Goal: Book appointment/travel/reservation

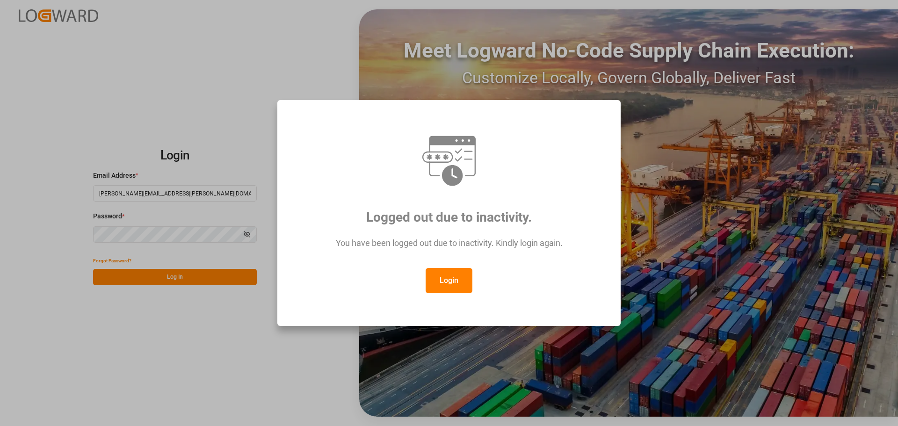
click at [434, 273] on button "Login" at bounding box center [449, 280] width 47 height 25
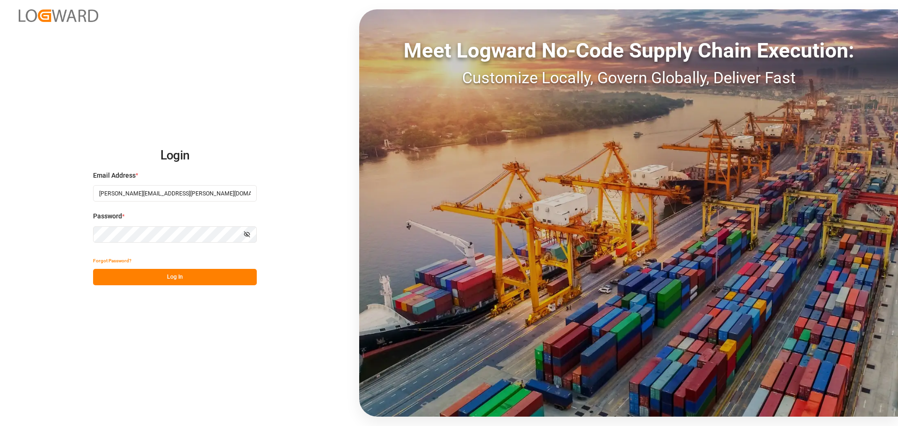
click at [177, 273] on button "Log In" at bounding box center [175, 277] width 164 height 16
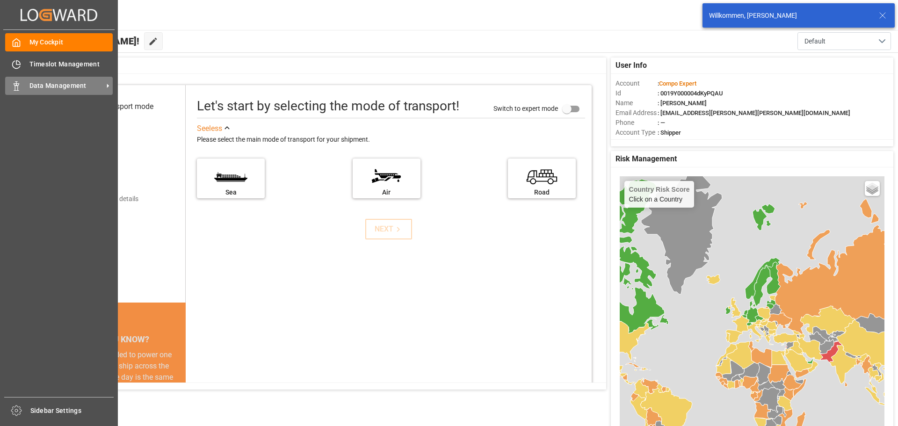
click at [58, 91] on div "Data Management Data Management" at bounding box center [59, 86] width 108 height 18
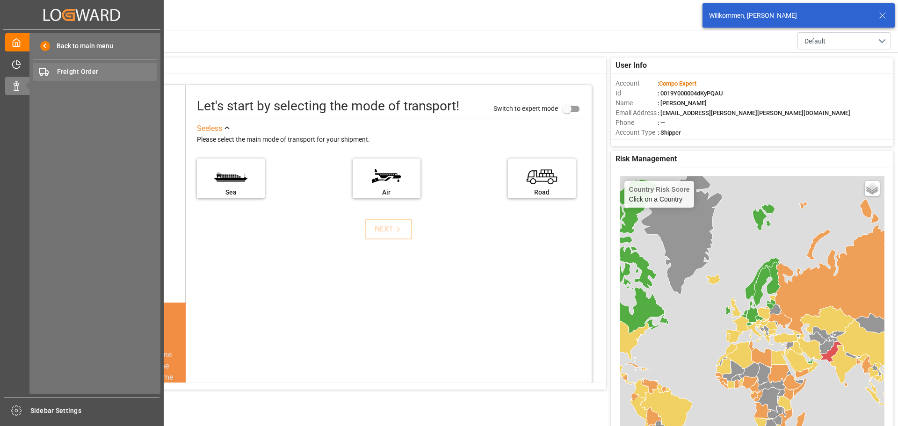
click at [97, 78] on div "Freight Order Freight Order" at bounding box center [95, 72] width 124 height 18
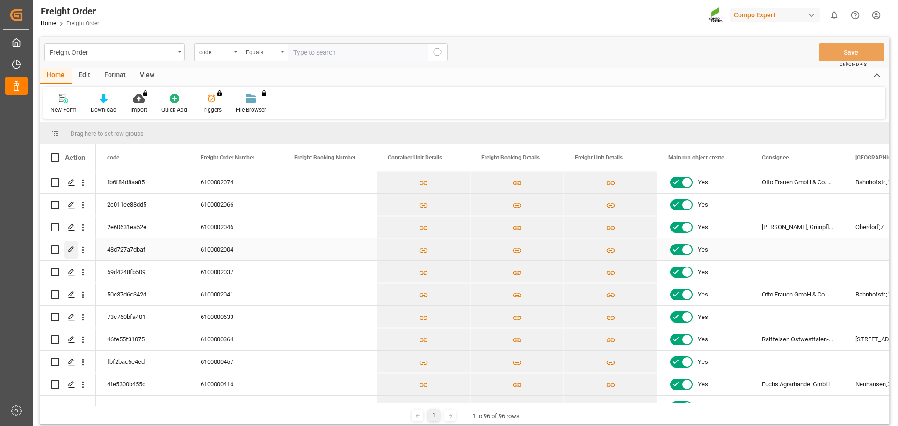
click at [73, 247] on icon "Press SPACE to select this row." at bounding box center [71, 249] width 7 height 7
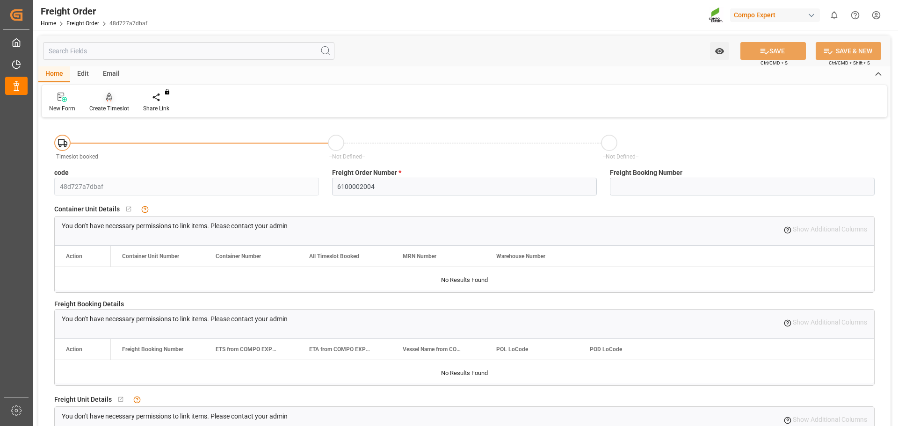
click at [112, 97] on div at bounding box center [109, 97] width 40 height 10
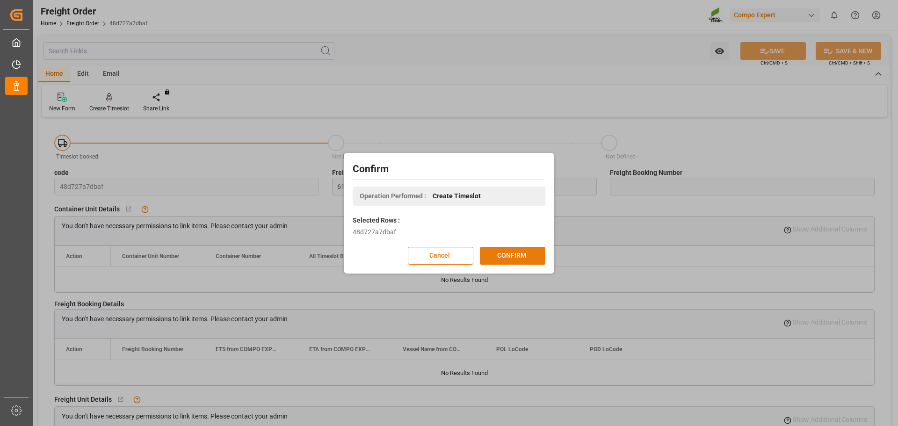
click at [511, 254] on button "CONFIRM" at bounding box center [512, 256] width 65 height 18
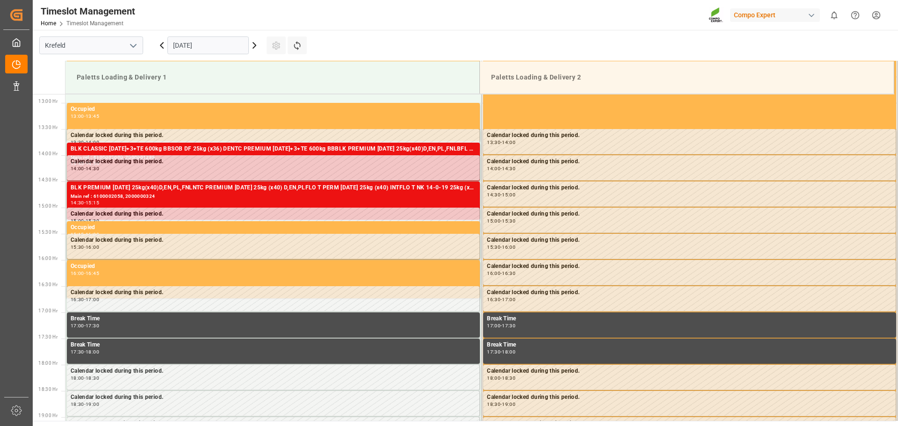
scroll to position [675, 0]
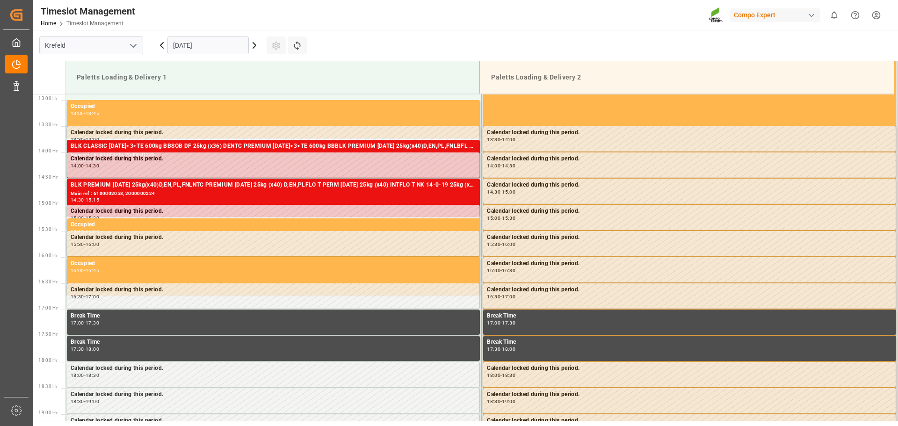
click at [255, 47] on icon at bounding box center [254, 46] width 3 height 6
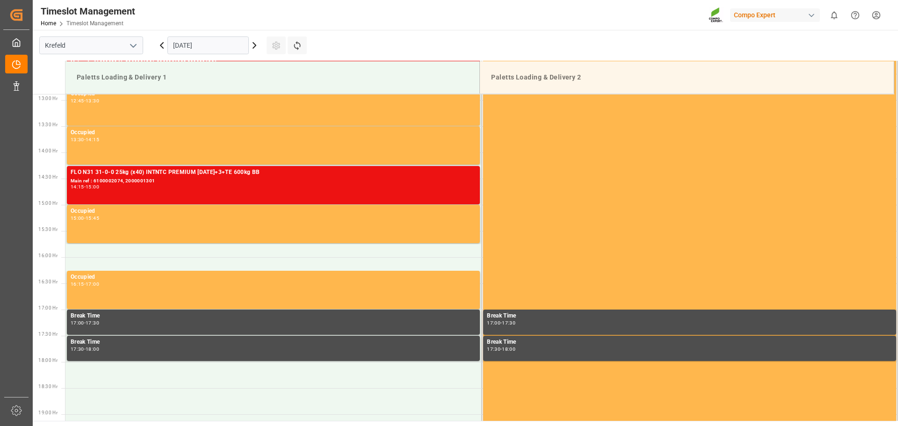
click at [252, 47] on icon at bounding box center [254, 45] width 11 height 11
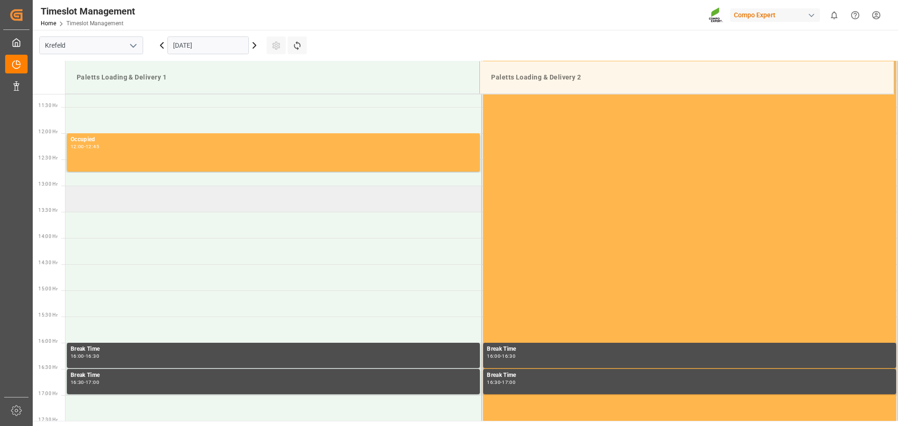
scroll to position [535, 0]
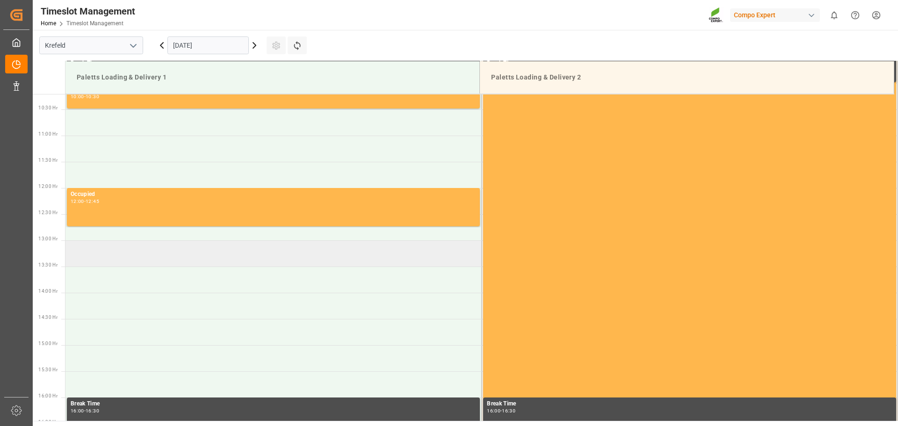
click at [166, 248] on td at bounding box center [273, 253] width 416 height 26
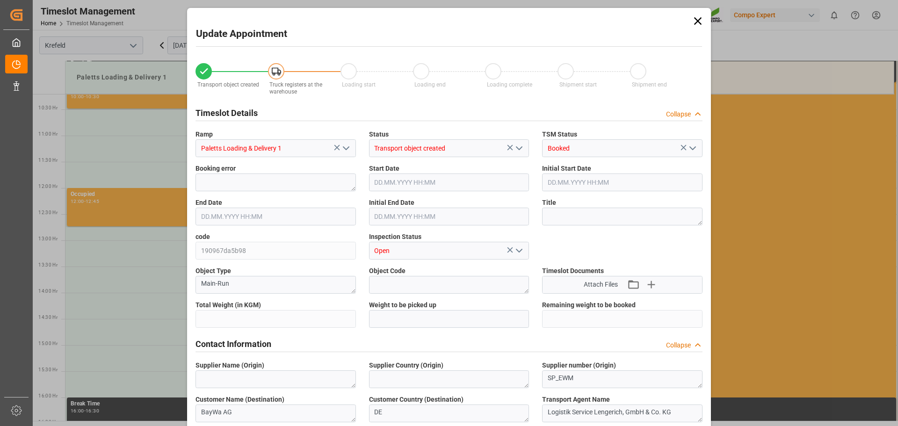
type input "25290.6"
type input "0"
type input "19.09.2025 13:00"
type input "19.09.2025 13:30"
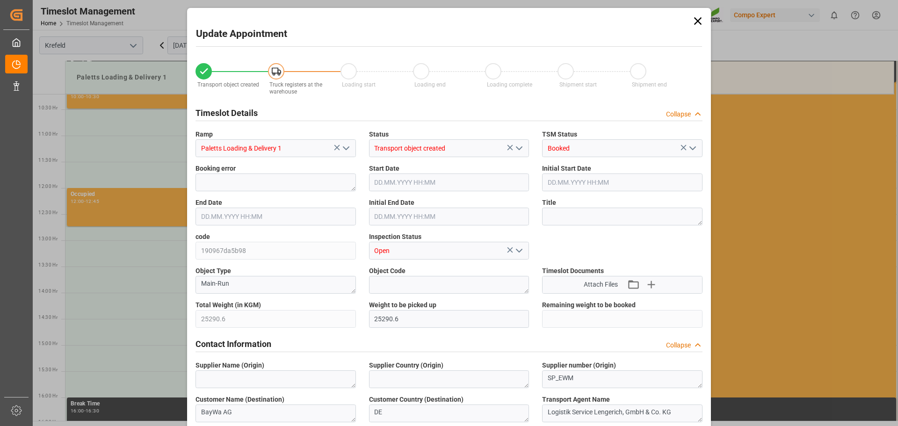
type input "12.09.2025 09:06"
type input "17.09.2025 12:27"
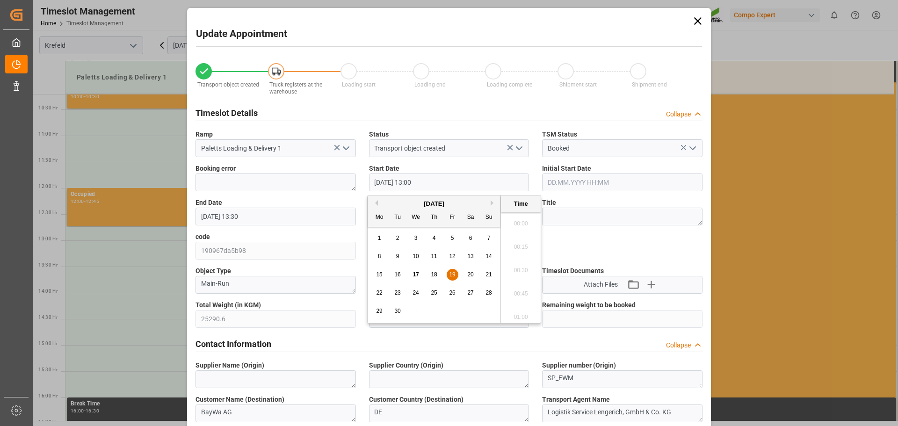
click at [434, 186] on input "19.09.2025 13:00" at bounding box center [449, 183] width 160 height 18
click at [453, 275] on span "19" at bounding box center [452, 274] width 6 height 7
click at [513, 244] on li "12:45" at bounding box center [521, 244] width 40 height 23
type input "19.09.2025 12:45"
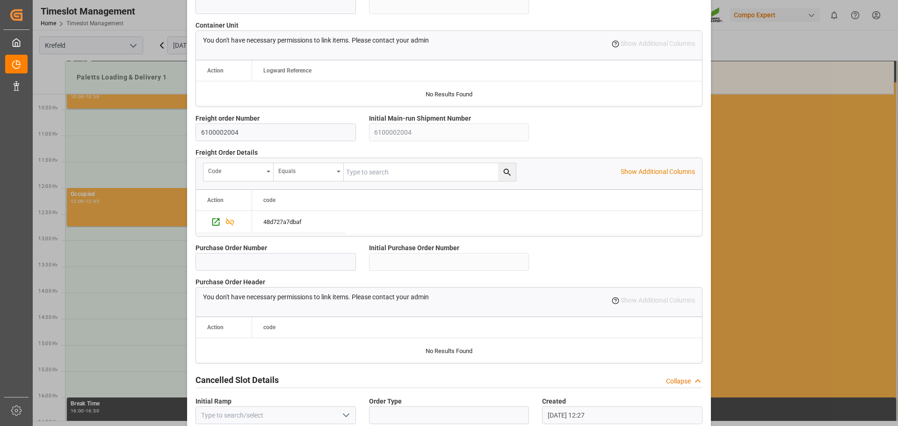
scroll to position [805, 0]
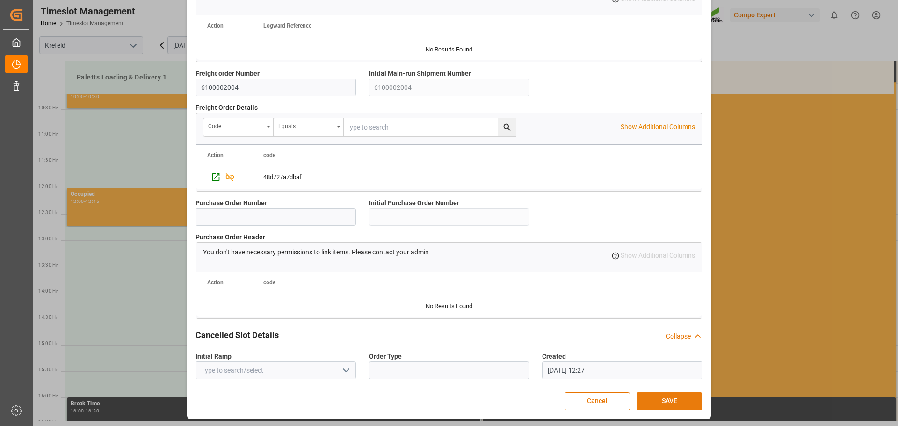
click at [668, 402] on button "SAVE" at bounding box center [669, 402] width 65 height 18
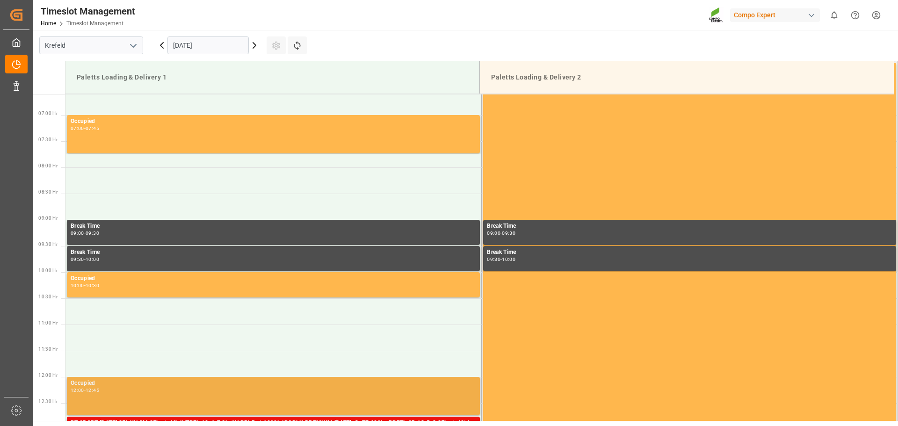
scroll to position [342, 0]
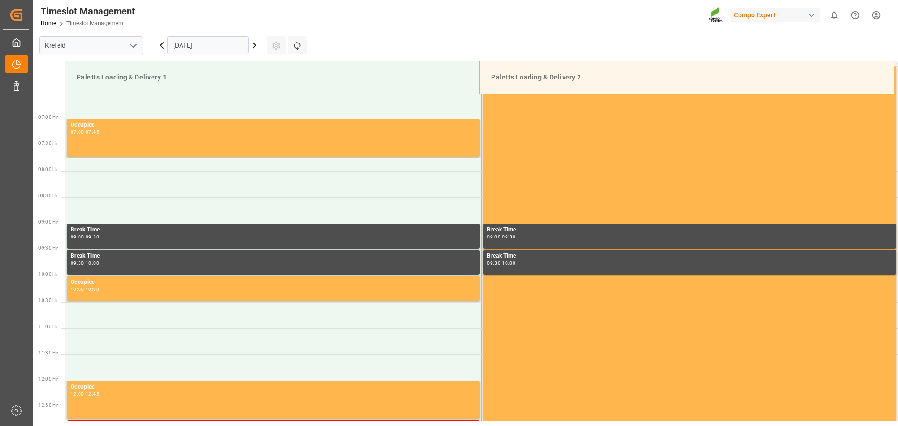
click at [253, 48] on icon at bounding box center [254, 45] width 11 height 11
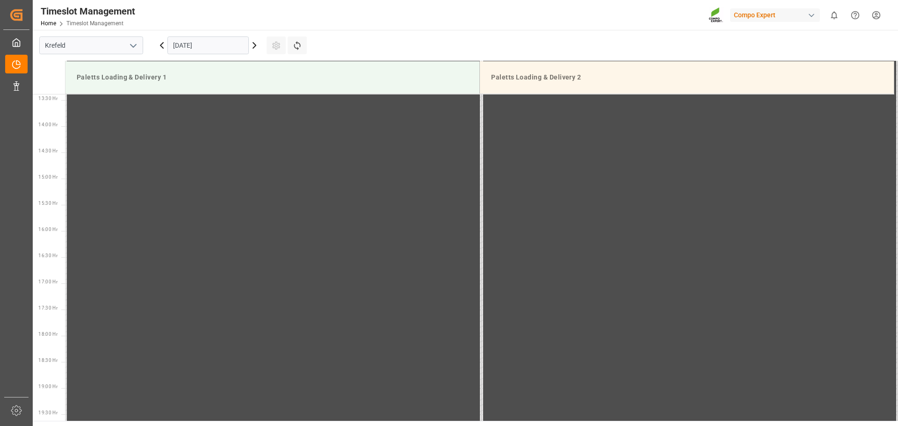
click at [208, 46] on input "20.09.2025" at bounding box center [207, 45] width 81 height 18
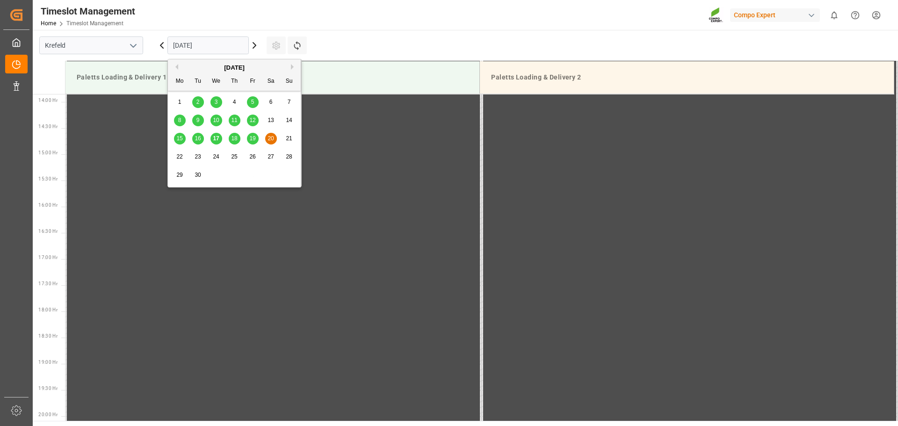
scroll to position [728, 0]
click at [233, 141] on span "18" at bounding box center [234, 138] width 6 height 7
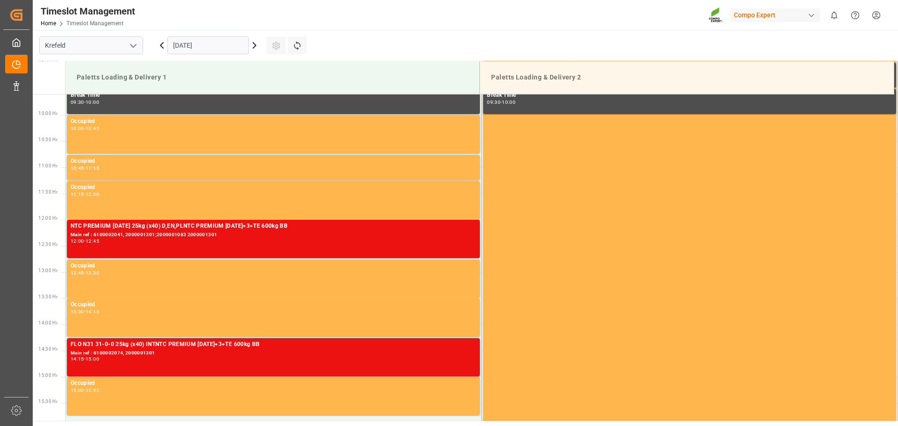
scroll to position [494, 0]
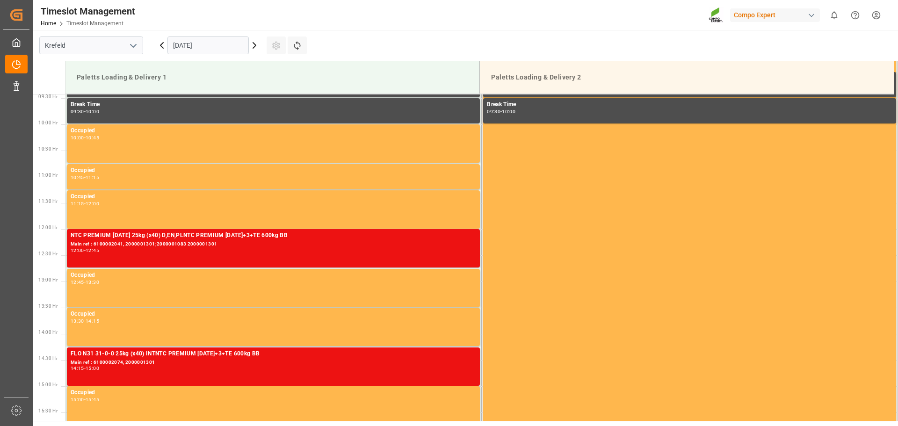
click at [158, 46] on icon at bounding box center [161, 45] width 11 height 11
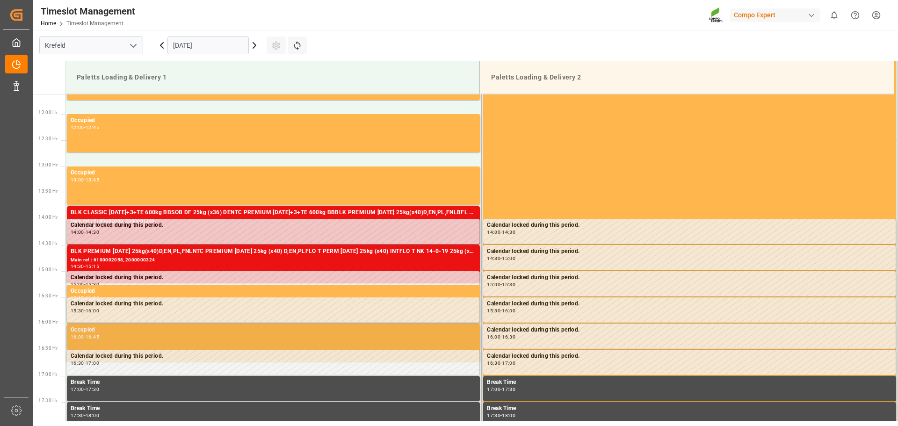
scroll to position [587, 0]
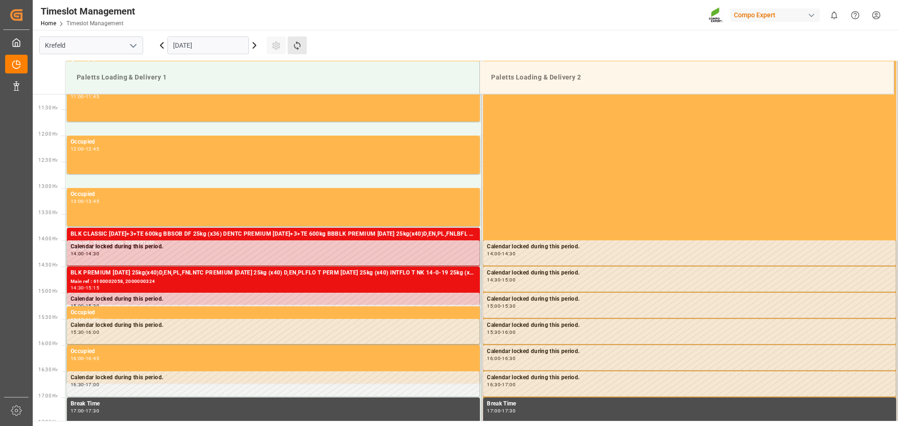
click at [306, 47] on button "Refresh Time Slots" at bounding box center [297, 45] width 19 height 18
click at [255, 45] on icon at bounding box center [254, 46] width 3 height 6
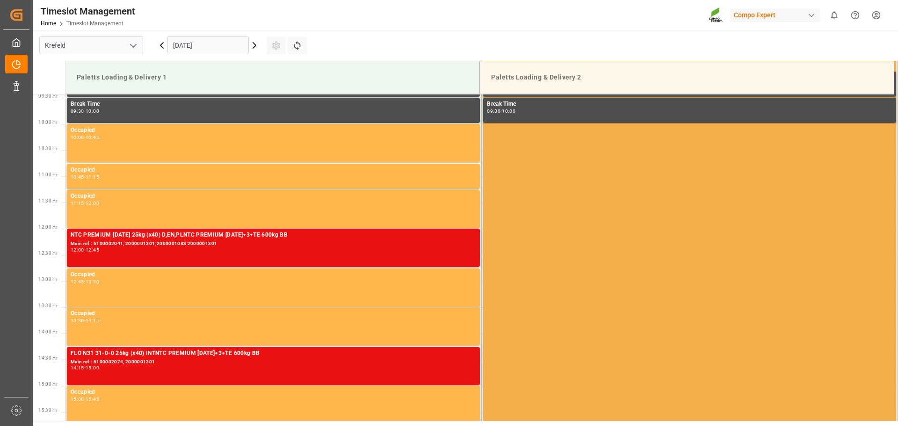
scroll to position [494, 0]
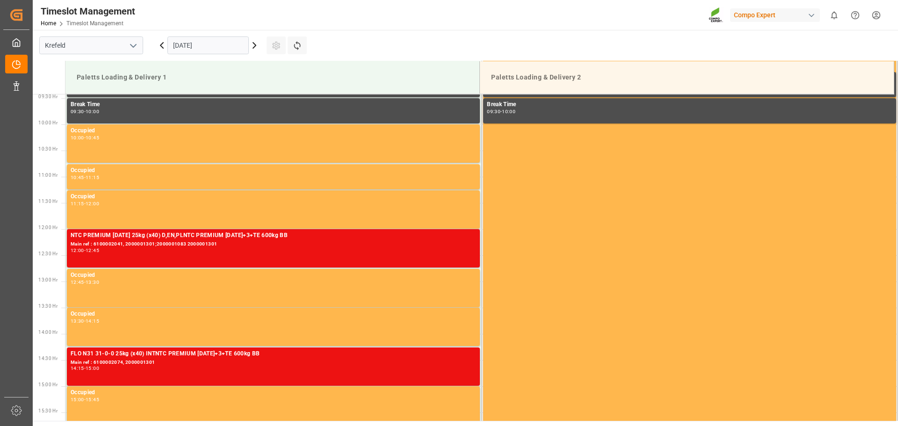
click at [255, 46] on icon at bounding box center [254, 46] width 3 height 6
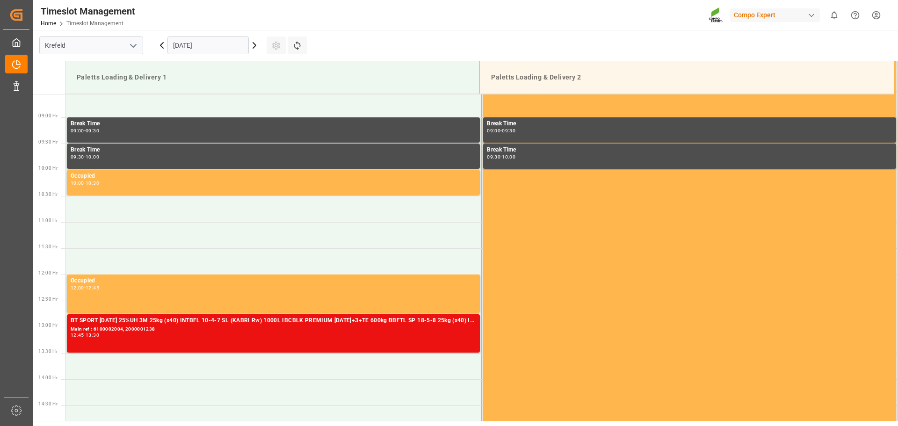
scroll to position [447, 0]
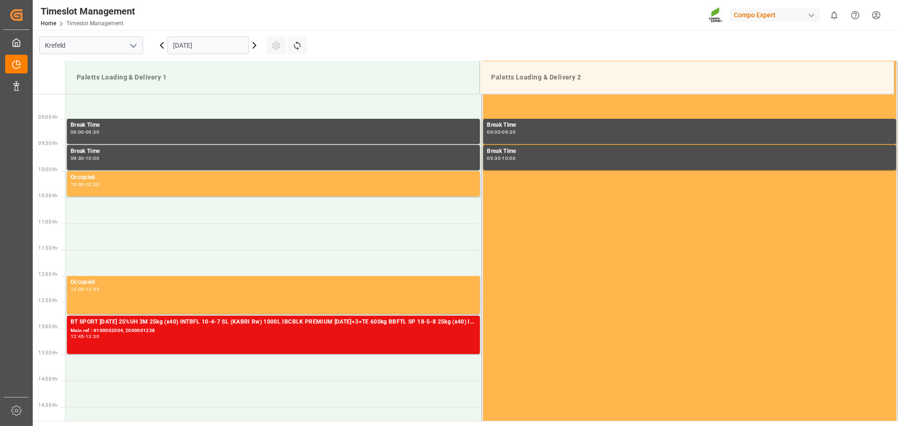
click at [160, 47] on icon at bounding box center [161, 45] width 11 height 11
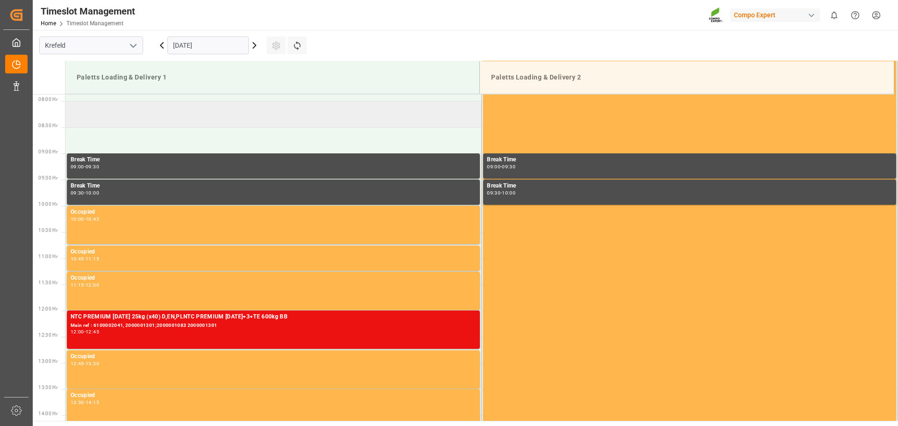
scroll to position [379, 0]
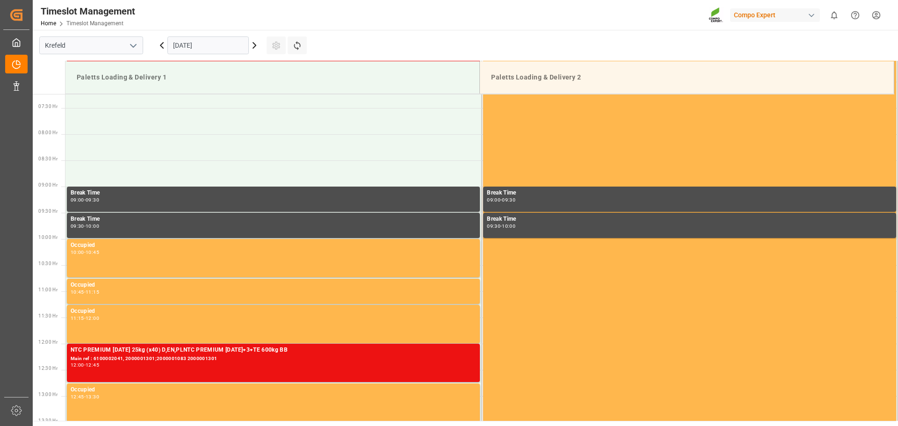
click at [162, 49] on icon at bounding box center [161, 45] width 11 height 11
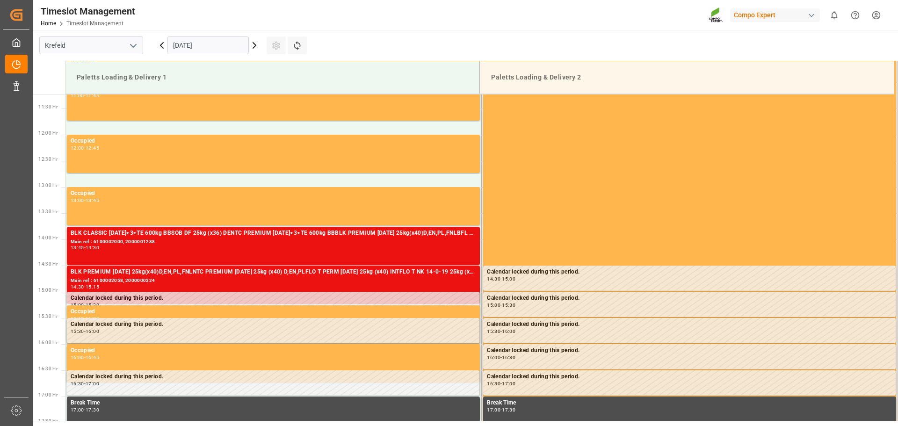
scroll to position [587, 0]
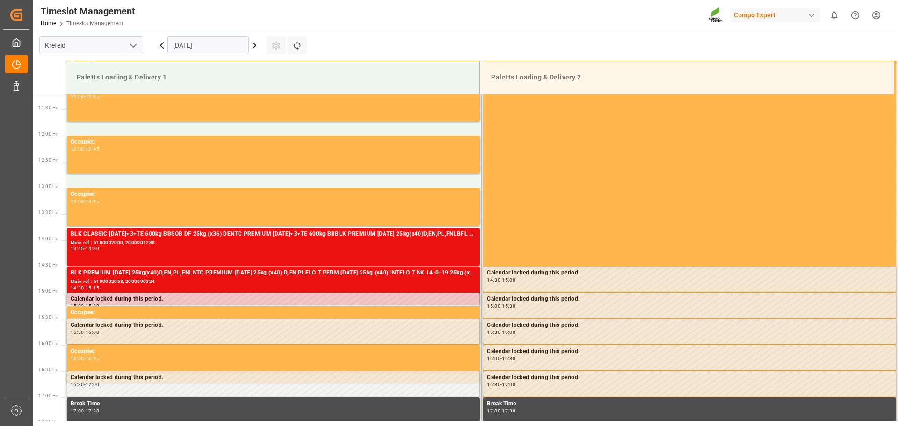
click at [252, 48] on icon at bounding box center [254, 45] width 11 height 11
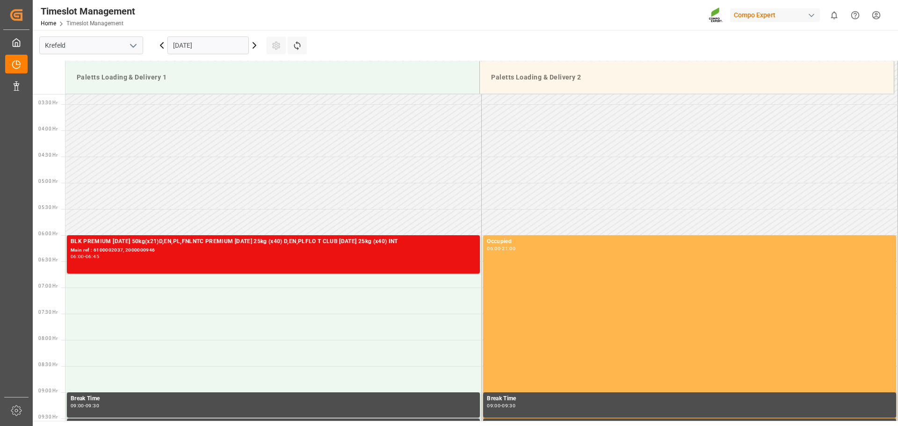
scroll to position [166, 0]
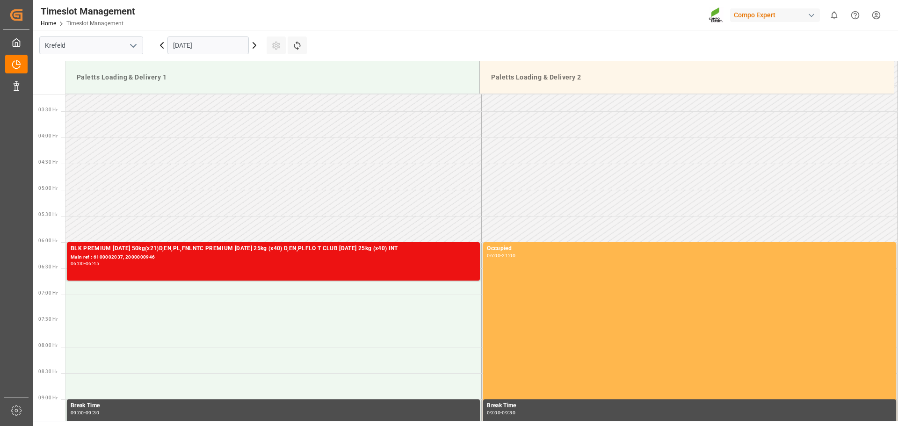
click at [159, 49] on icon at bounding box center [161, 45] width 11 height 11
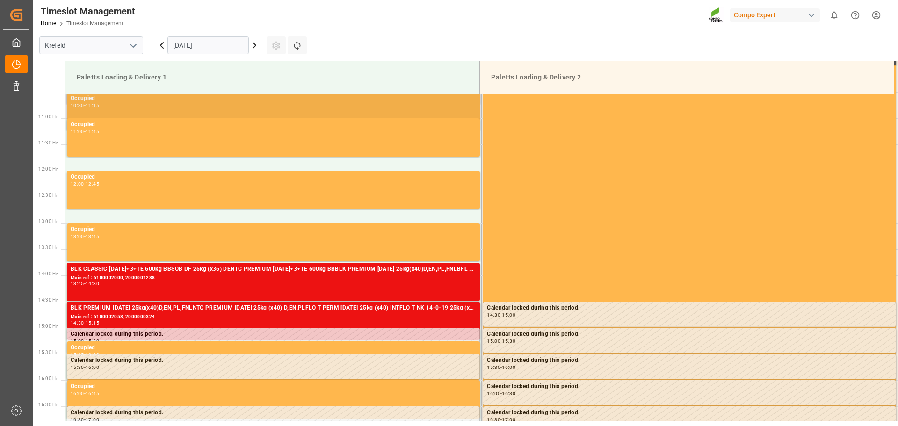
scroll to position [540, 0]
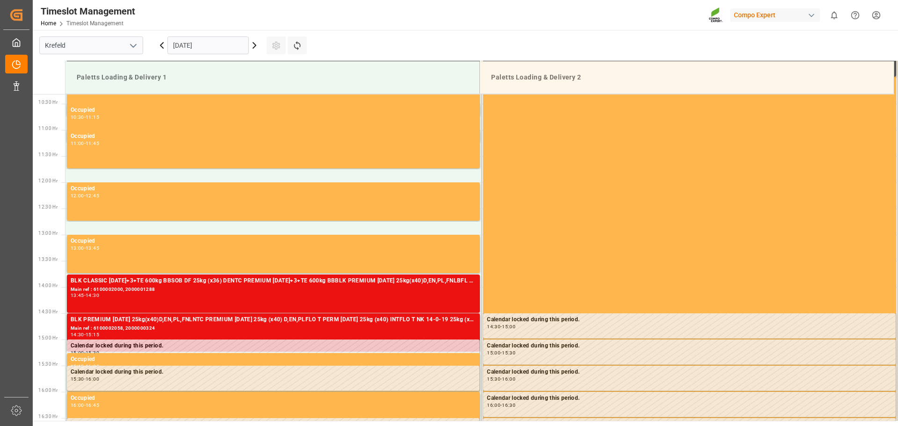
click at [257, 47] on icon at bounding box center [254, 45] width 11 height 11
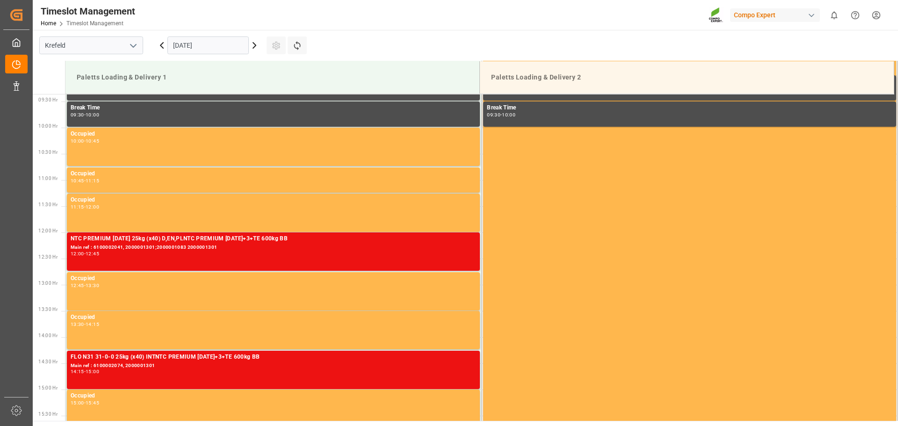
scroll to position [494, 0]
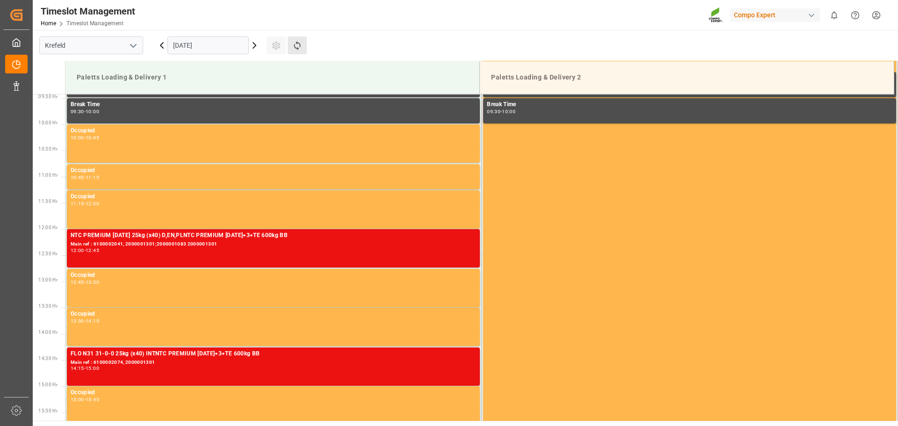
click at [303, 45] on button "Refresh Time Slots" at bounding box center [297, 45] width 19 height 18
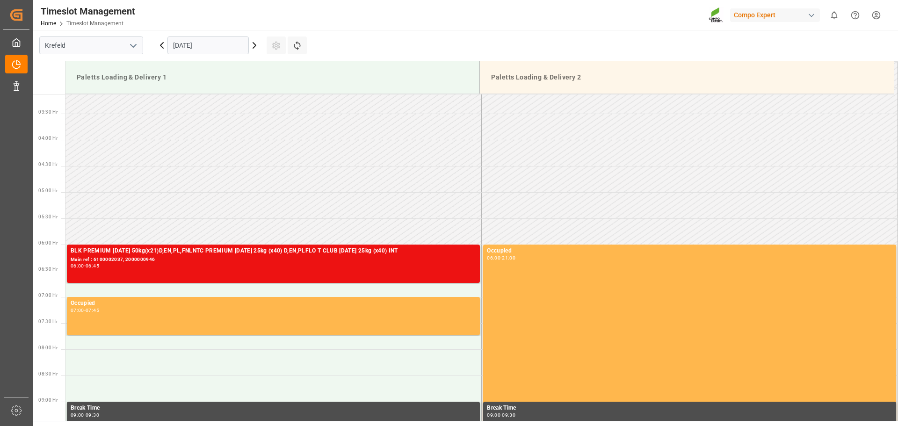
scroll to position [156, 0]
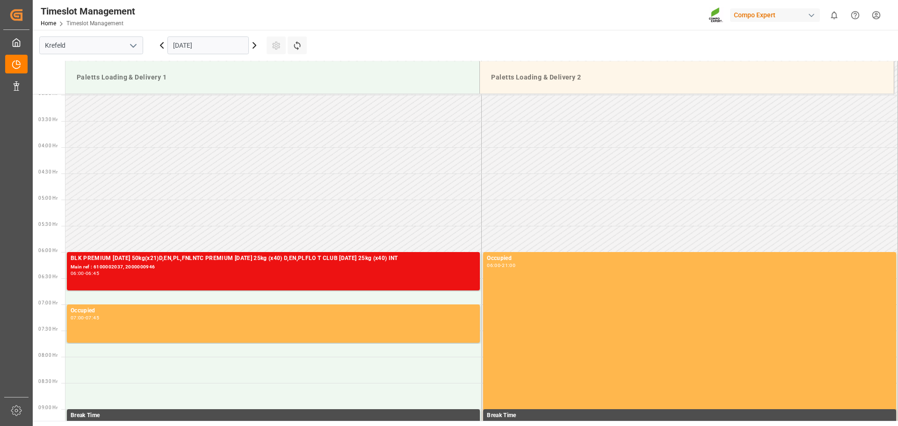
click at [255, 45] on icon at bounding box center [254, 45] width 11 height 11
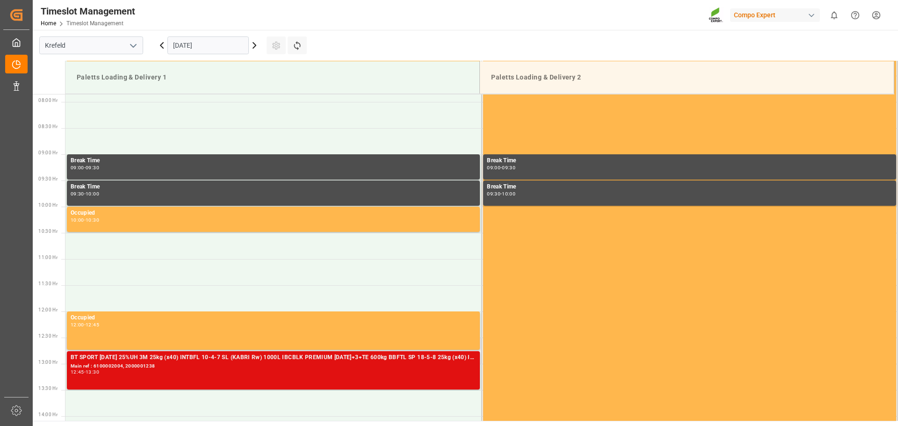
scroll to position [494, 0]
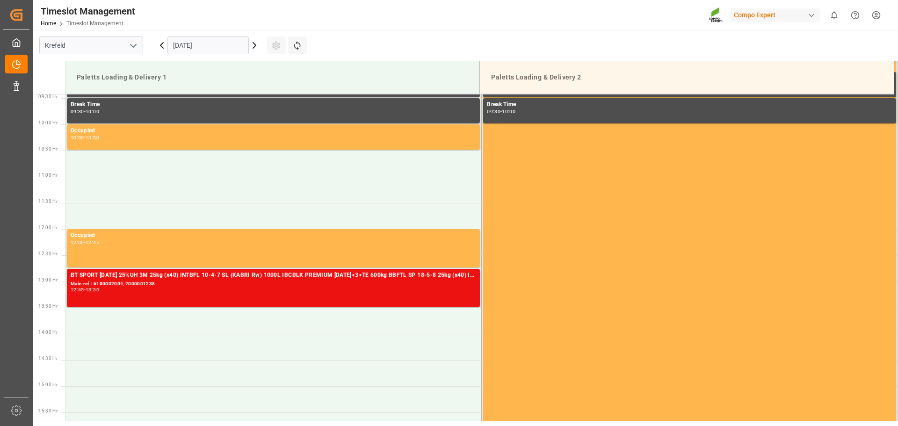
click at [161, 45] on icon at bounding box center [161, 46] width 3 height 6
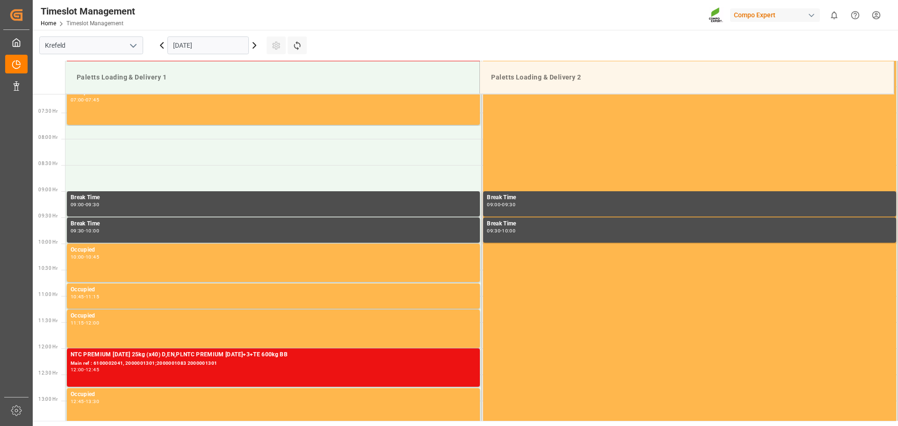
scroll to position [390, 0]
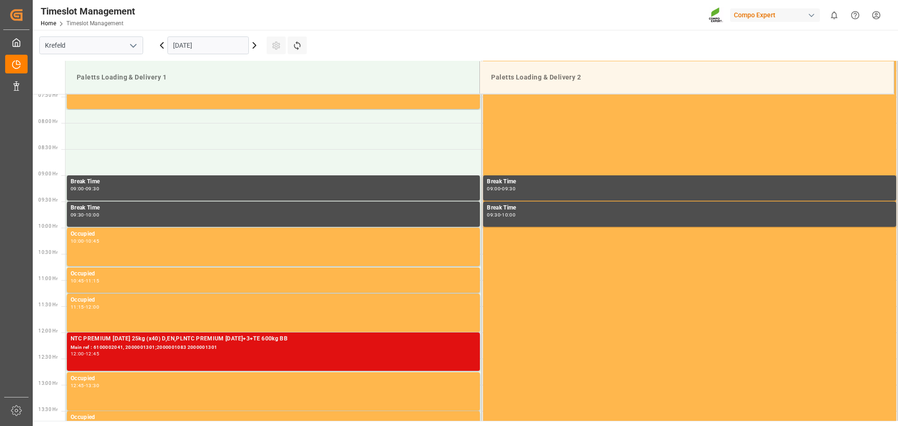
click at [162, 355] on div "12:00 - 12:45" at bounding box center [274, 354] width 406 height 5
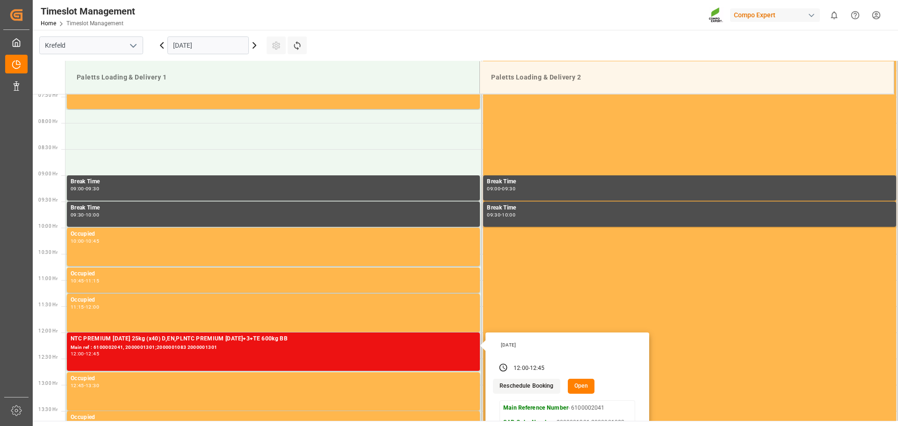
click at [577, 383] on button "Open" at bounding box center [581, 386] width 27 height 15
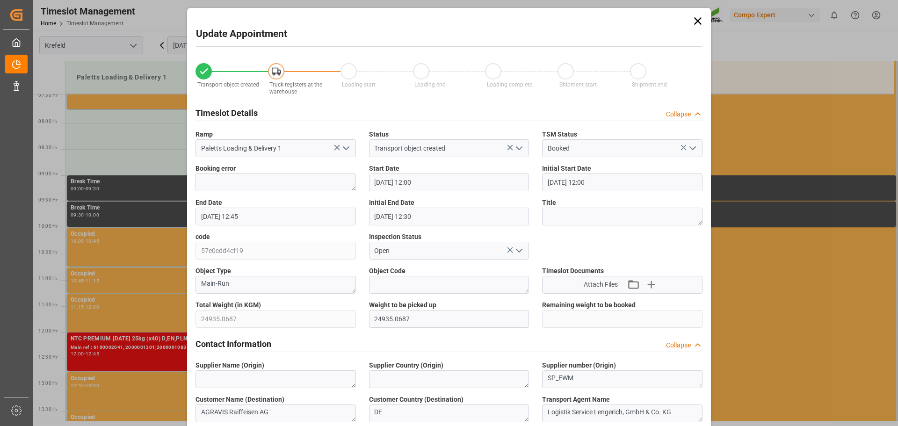
click at [454, 185] on input "18.09.2025 12:00" at bounding box center [449, 183] width 160 height 18
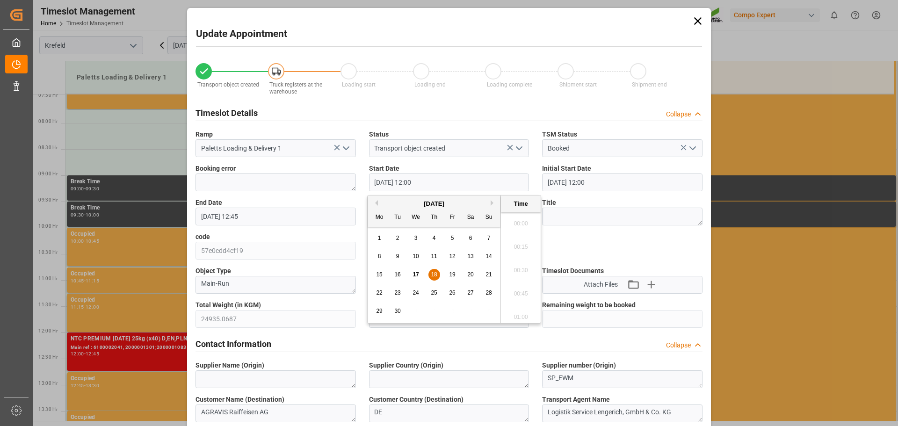
scroll to position [1079, 0]
click at [434, 275] on span "18" at bounding box center [434, 274] width 6 height 7
click at [523, 222] on li "08:00" at bounding box center [521, 220] width 40 height 23
type input "18.09.2025 08:00"
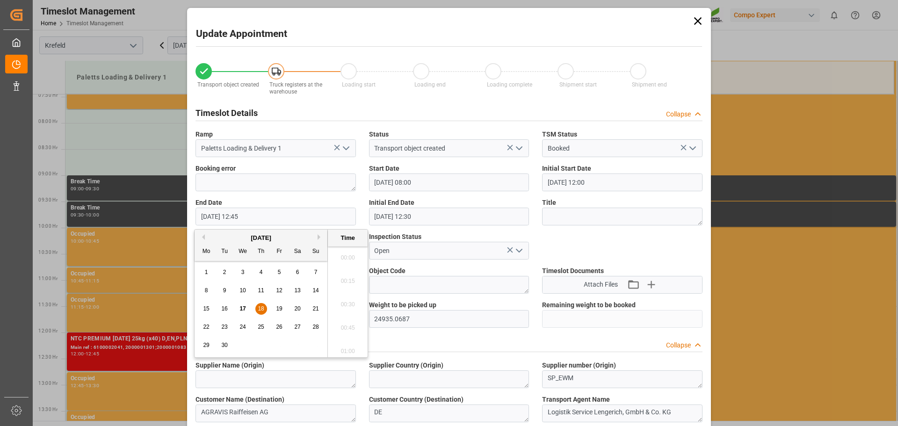
click at [264, 218] on input "18.09.2025 12:45" at bounding box center [276, 217] width 160 height 18
click at [261, 308] on span "18" at bounding box center [261, 309] width 6 height 7
click at [345, 299] on li "08:45" at bounding box center [348, 301] width 40 height 23
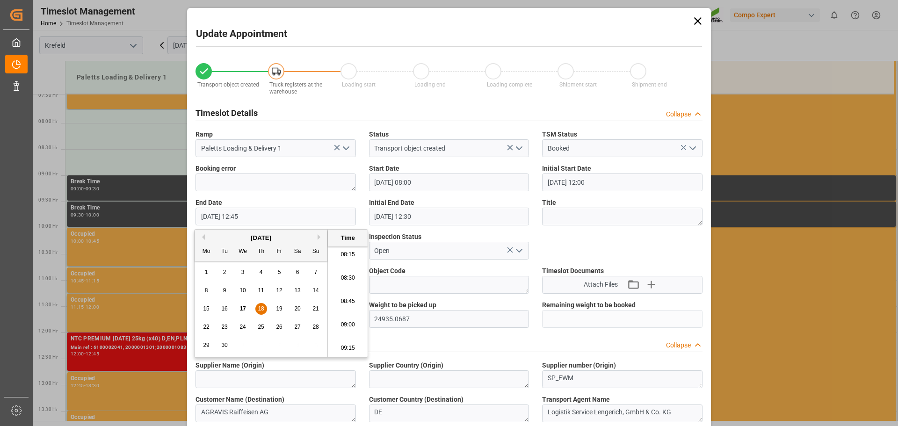
type input "18.09.2025 08:45"
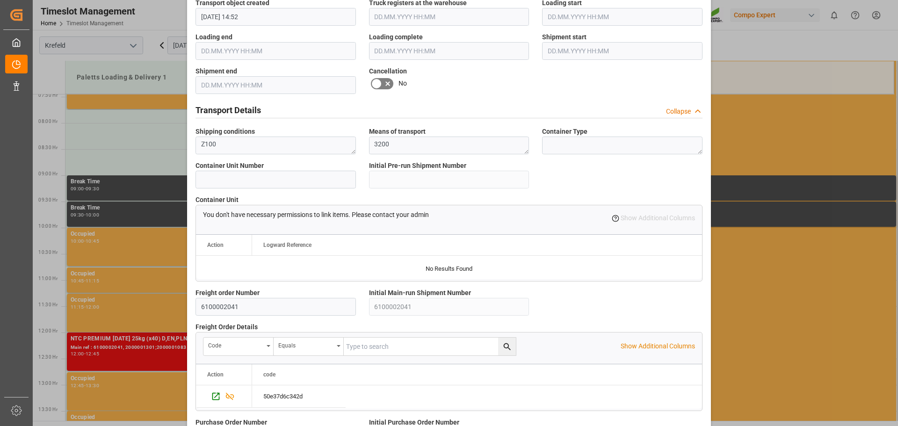
scroll to position [805, 0]
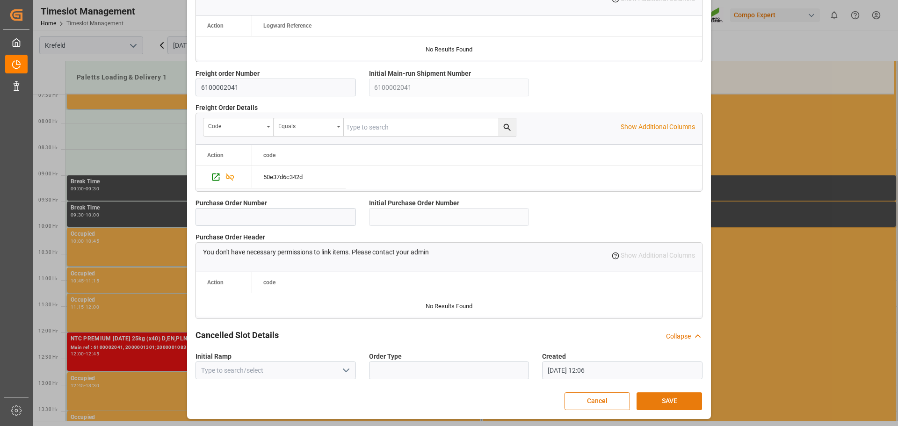
click at [659, 397] on button "SAVE" at bounding box center [669, 402] width 65 height 18
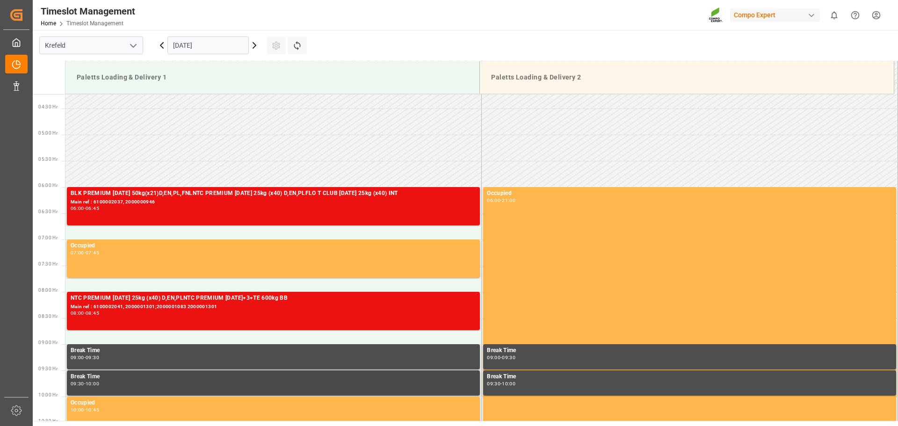
scroll to position [220, 0]
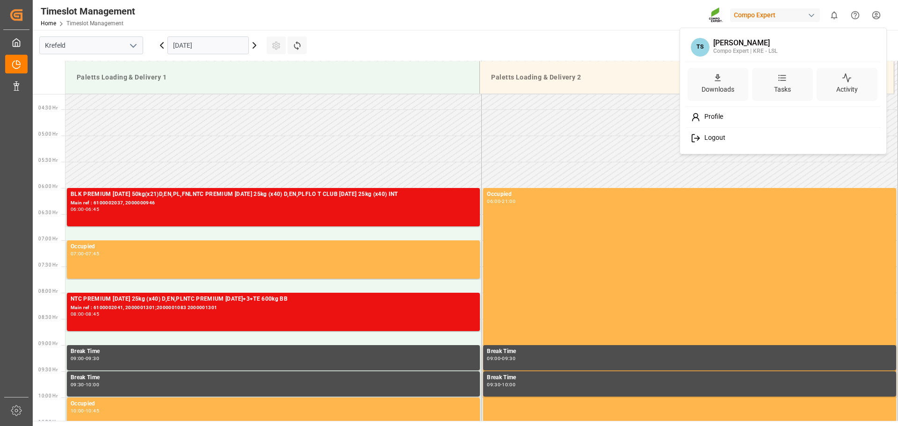
click at [876, 15] on html "Created by potrace 1.15, written by Peter Selinger 2001-2017 Created by potrace…" at bounding box center [449, 213] width 898 height 426
click at [724, 137] on span "Logout" at bounding box center [713, 138] width 25 height 8
